Goal: Manage account settings

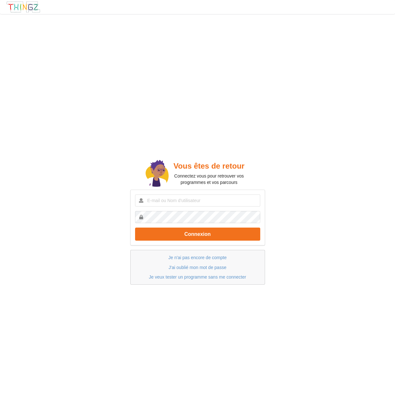
click at [171, 202] on input "text" at bounding box center [197, 201] width 125 height 12
paste input "[PERSON_NAME][EMAIL_ADDRESS][DOMAIN_NAME]"
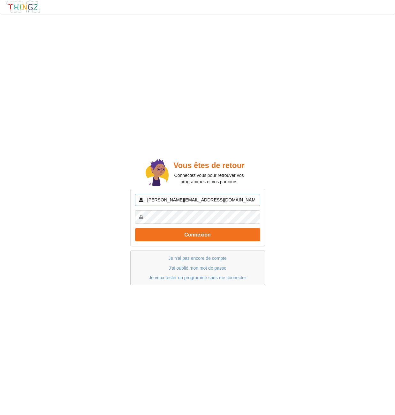
type input "[PERSON_NAME][EMAIL_ADDRESS][DOMAIN_NAME]"
click at [280, 226] on div "Vous êtes de retour Connectez vous pour retrouver vos programmes et vos parcour…" at bounding box center [198, 222] width 404 height 424
click at [203, 235] on button "Connexion" at bounding box center [197, 234] width 125 height 13
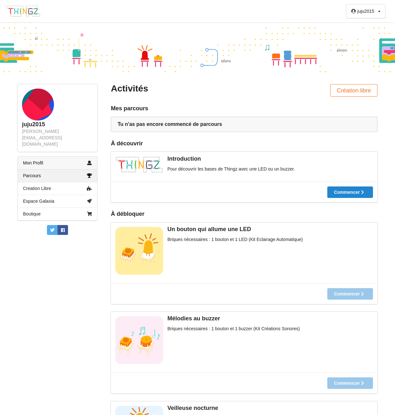
click at [37, 157] on link "Mon Profil" at bounding box center [57, 163] width 79 height 13
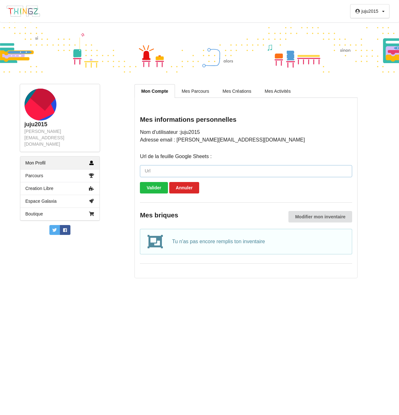
click at [153, 172] on input "url" at bounding box center [246, 171] width 213 height 12
paste input "http://x06nw.mjt.lu/lnk/AWIAAHau1hYAAAAAAAAAA-lXgRMAAAAApSIAAAAAAA1w-gBonyf9E0N…"
type input "http://x06nw.mjt.lu/lnk/AWIAAHau1hYAAAAAAAAAA-lXgRMAAAAApSIAAAAAAA1w-gBonyf9E0N…"
click at [153, 191] on button "Valider" at bounding box center [154, 187] width 28 height 11
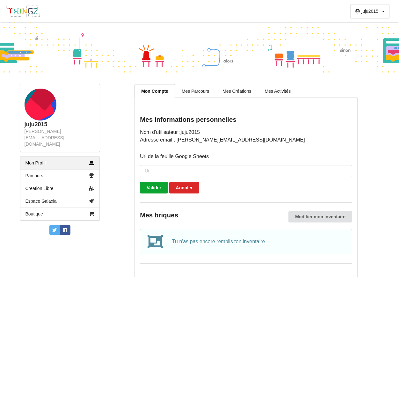
scroll to position [0, 0]
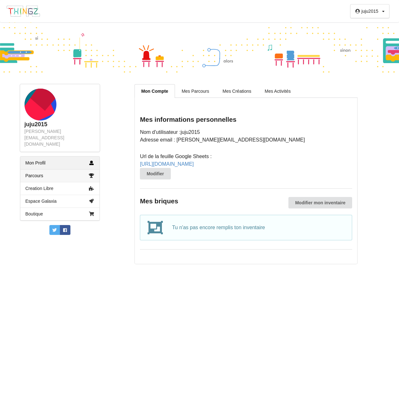
click at [36, 169] on link "Parcours" at bounding box center [59, 175] width 79 height 13
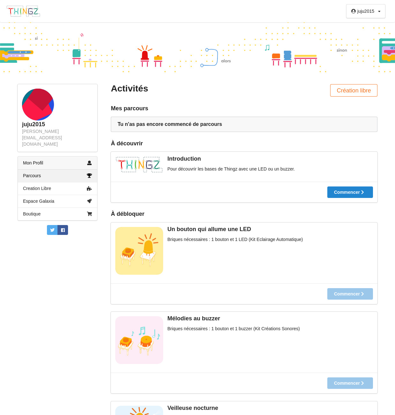
click at [38, 157] on link "Mon Profil" at bounding box center [57, 163] width 79 height 13
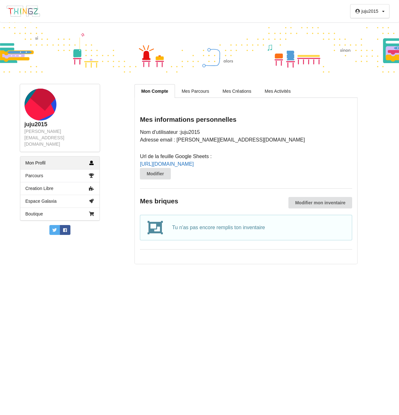
click at [194, 167] on link "http://x06nw.mjt.lu/lnk/AWIAAHau1hYAAAAAAAAAA-lXgRMAAAAApSIAAAAAAA1w-gBonyf9E0N…" at bounding box center [167, 163] width 54 height 5
click at [190, 93] on link "Mes Parcours" at bounding box center [195, 90] width 41 height 13
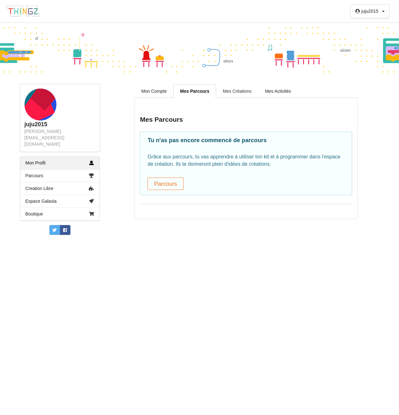
click at [234, 88] on link "Mes Créations" at bounding box center [237, 90] width 42 height 13
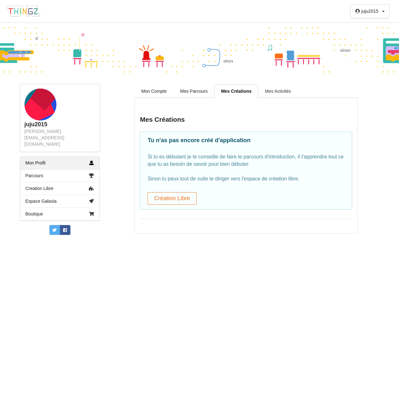
click at [275, 90] on link "Mes Activités" at bounding box center [278, 90] width 40 height 13
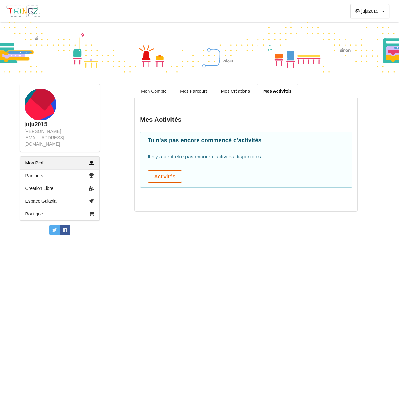
click at [164, 175] on button "Activités" at bounding box center [165, 176] width 34 height 12
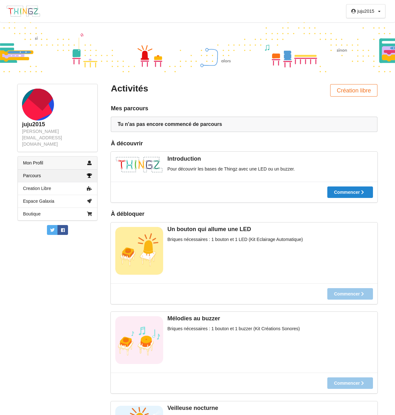
click at [38, 157] on link "Mon Profil" at bounding box center [57, 163] width 79 height 13
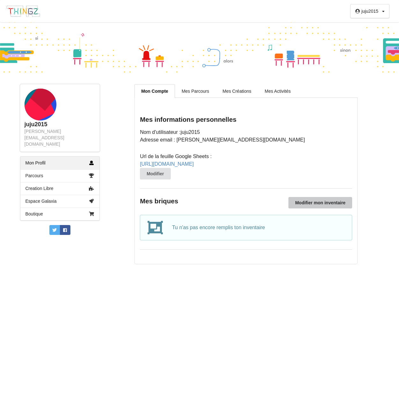
click at [325, 209] on button "Modifier mon inventaire" at bounding box center [321, 202] width 64 height 11
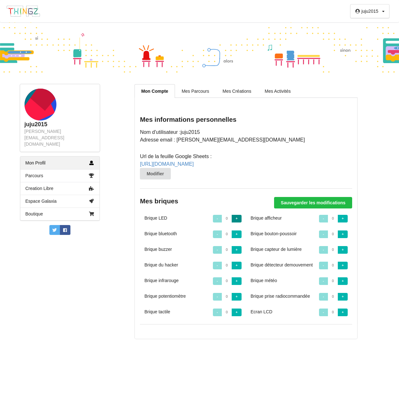
click at [237, 223] on button "+" at bounding box center [237, 219] width 10 height 8
click at [237, 238] on button "+" at bounding box center [237, 235] width 10 height 8
click at [237, 254] on button "+" at bounding box center [237, 250] width 10 height 8
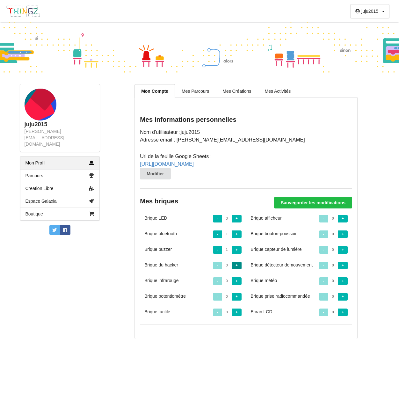
click at [237, 270] on button "+" at bounding box center [237, 266] width 10 height 8
click at [237, 285] on button "+" at bounding box center [237, 282] width 10 height 8
click at [237, 301] on button "+" at bounding box center [237, 297] width 10 height 8
click at [237, 317] on button "+" at bounding box center [237, 313] width 10 height 8
click at [344, 223] on button "+" at bounding box center [343, 219] width 10 height 8
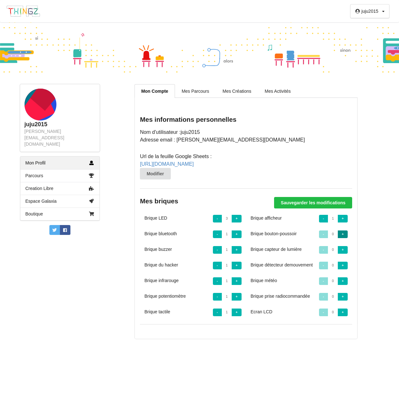
click at [344, 238] on button "+" at bounding box center [343, 235] width 10 height 8
click at [344, 254] on button "+" at bounding box center [343, 250] width 10 height 8
click at [343, 270] on button "+" at bounding box center [343, 266] width 10 height 8
click at [343, 285] on button "+" at bounding box center [343, 282] width 10 height 8
click at [344, 301] on button "+" at bounding box center [343, 297] width 10 height 8
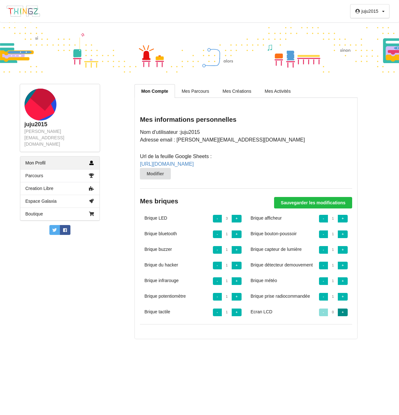
click at [343, 317] on button "+" at bounding box center [343, 313] width 10 height 8
click at [237, 270] on button "+" at bounding box center [237, 266] width 10 height 8
click at [308, 209] on button "Sauvegarder les modifications" at bounding box center [313, 202] width 78 height 11
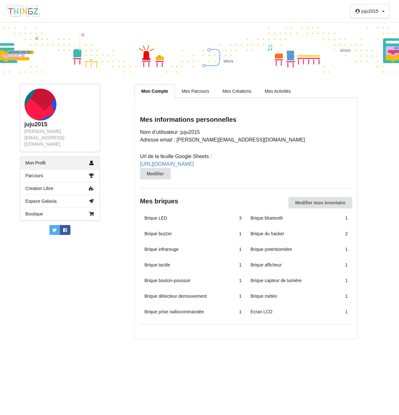
click at [90, 266] on div "juju2015 juliette@durasnel.com Mon Profil Parcours Creation Libre Espace Galaxi…" at bounding box center [59, 211] width 93 height 255
